Goal: Navigation & Orientation: Understand site structure

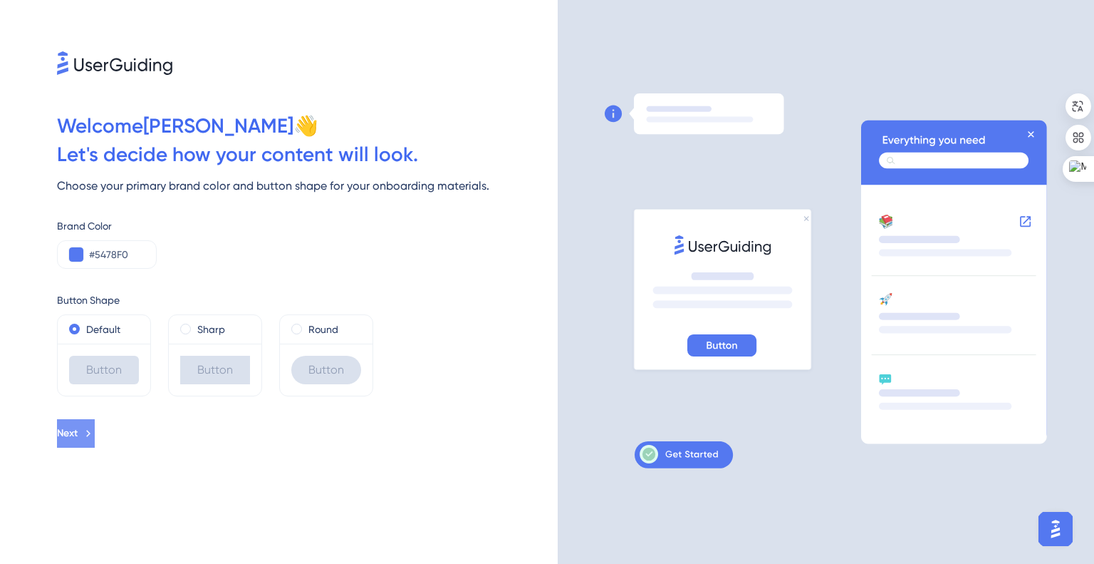
click at [95, 438] on button "Next" at bounding box center [76, 433] width 38 height 28
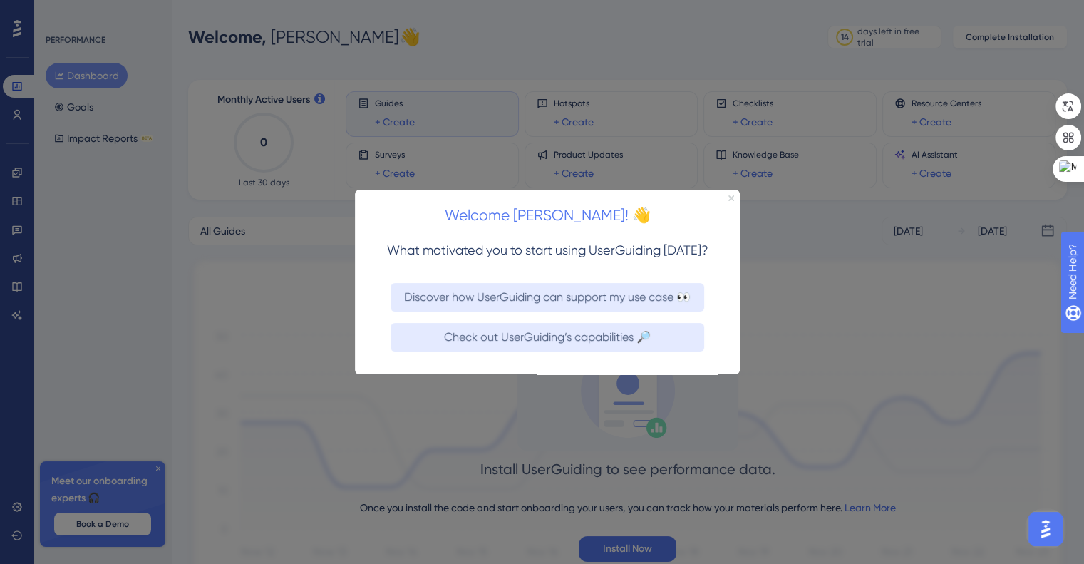
click at [731, 195] on icon "Close Preview" at bounding box center [731, 197] width 6 height 6
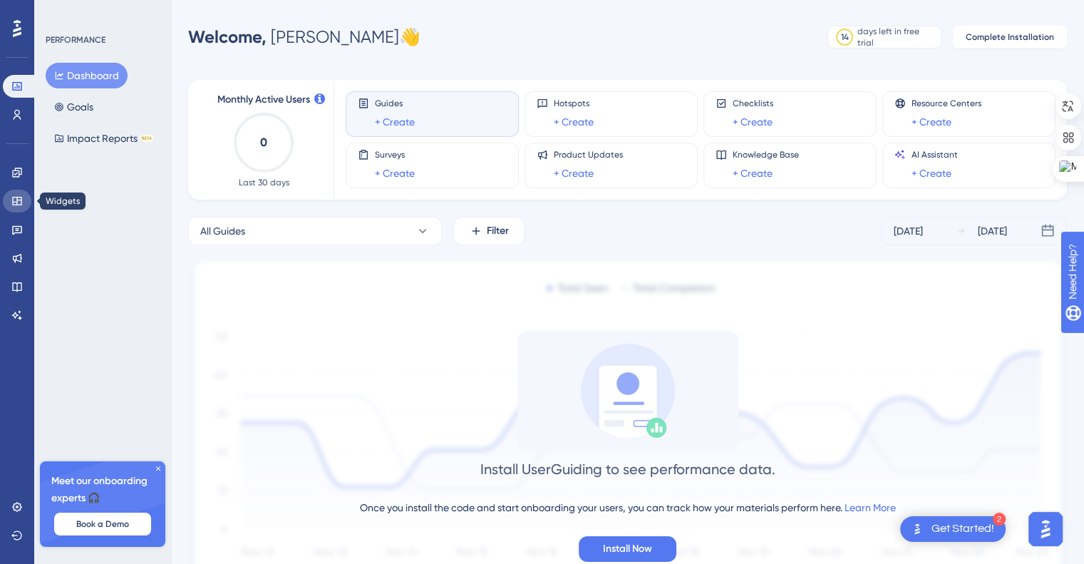
click at [16, 206] on icon at bounding box center [16, 200] width 11 height 11
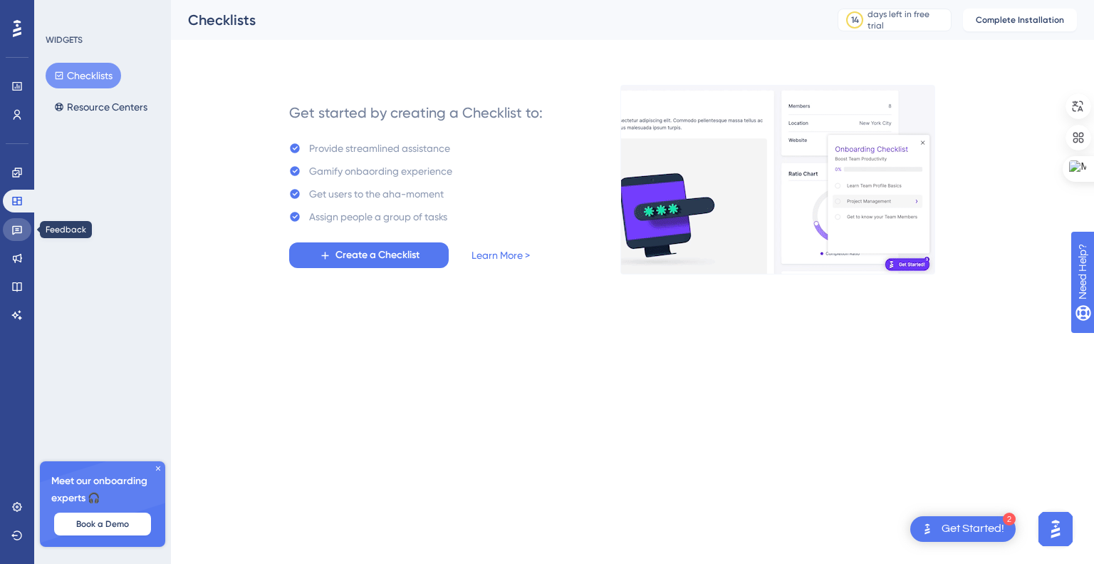
click at [16, 230] on icon at bounding box center [17, 230] width 10 height 9
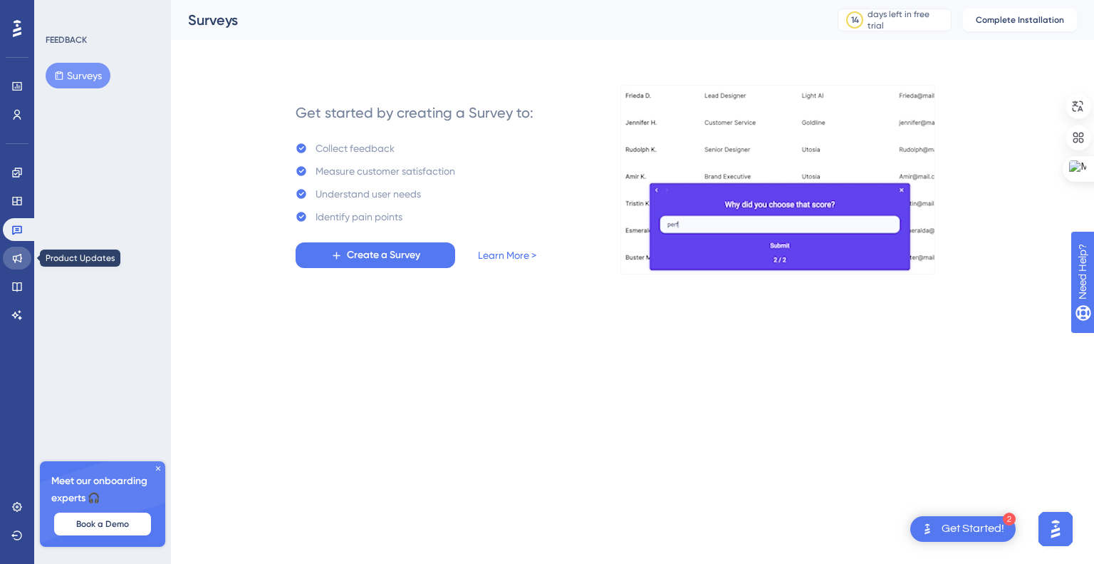
click at [17, 260] on icon at bounding box center [17, 258] width 9 height 9
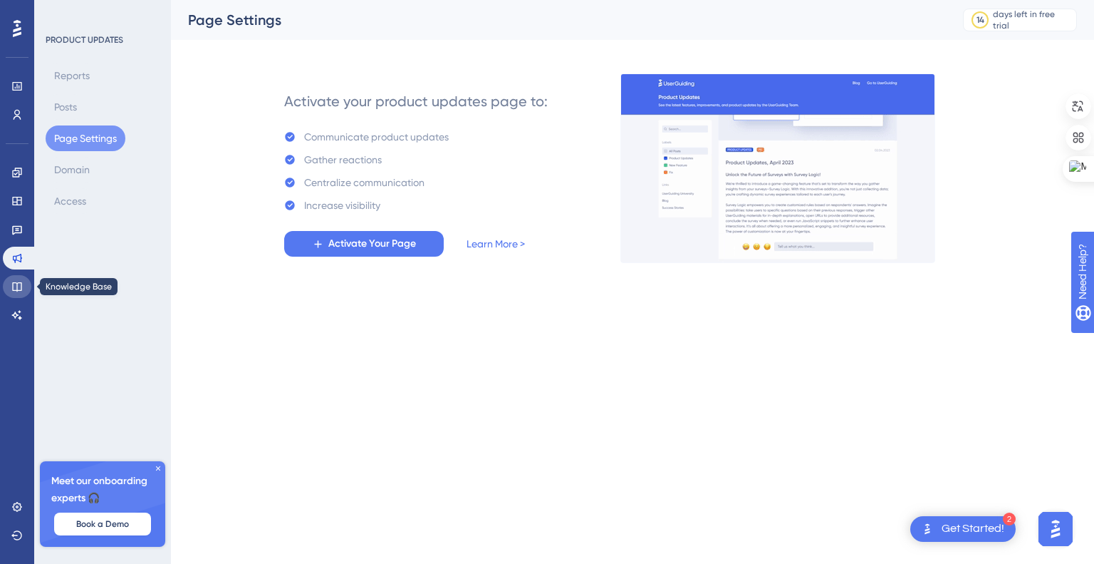
click at [17, 282] on icon at bounding box center [16, 286] width 11 height 11
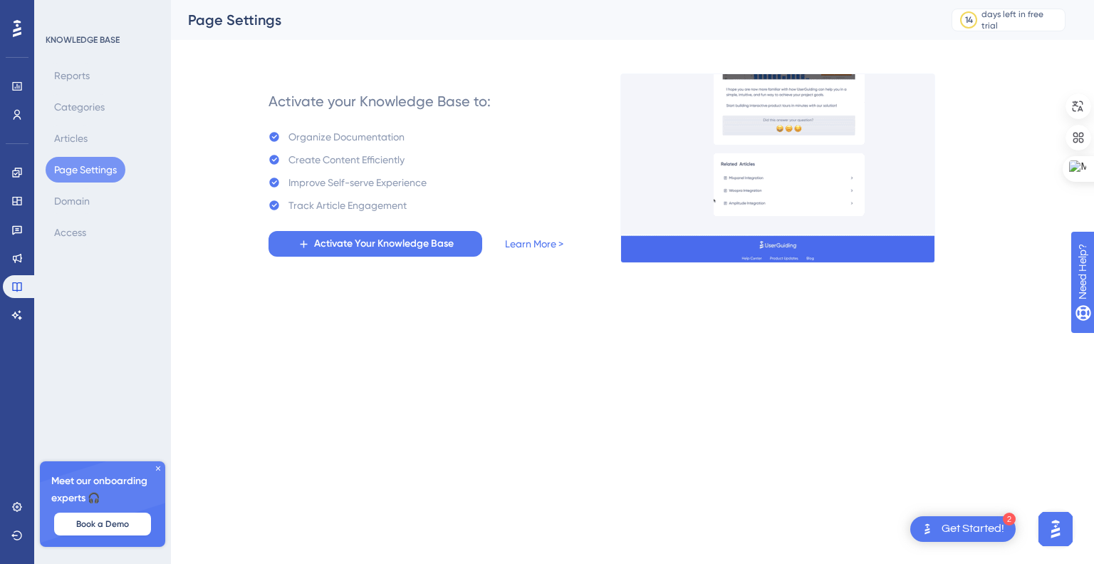
click at [9, 54] on img at bounding box center [143, 115] width 285 height 276
